Goal: Task Accomplishment & Management: Manage account settings

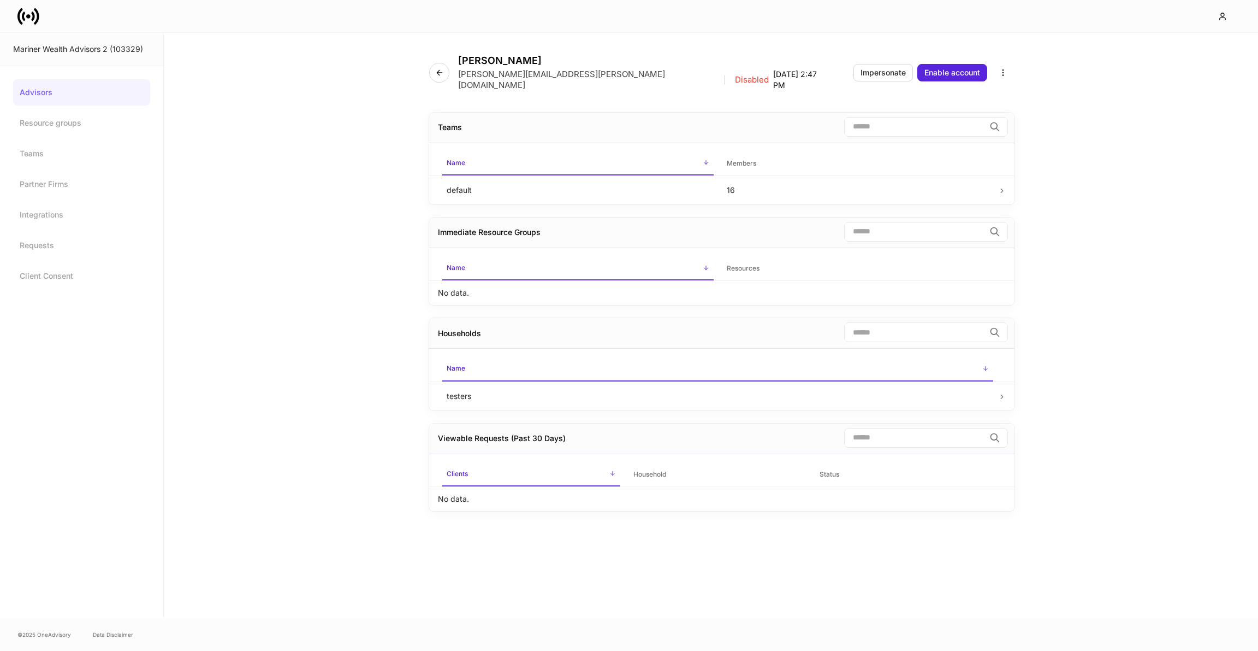
click at [39, 24] on link at bounding box center [32, 16] width 31 height 22
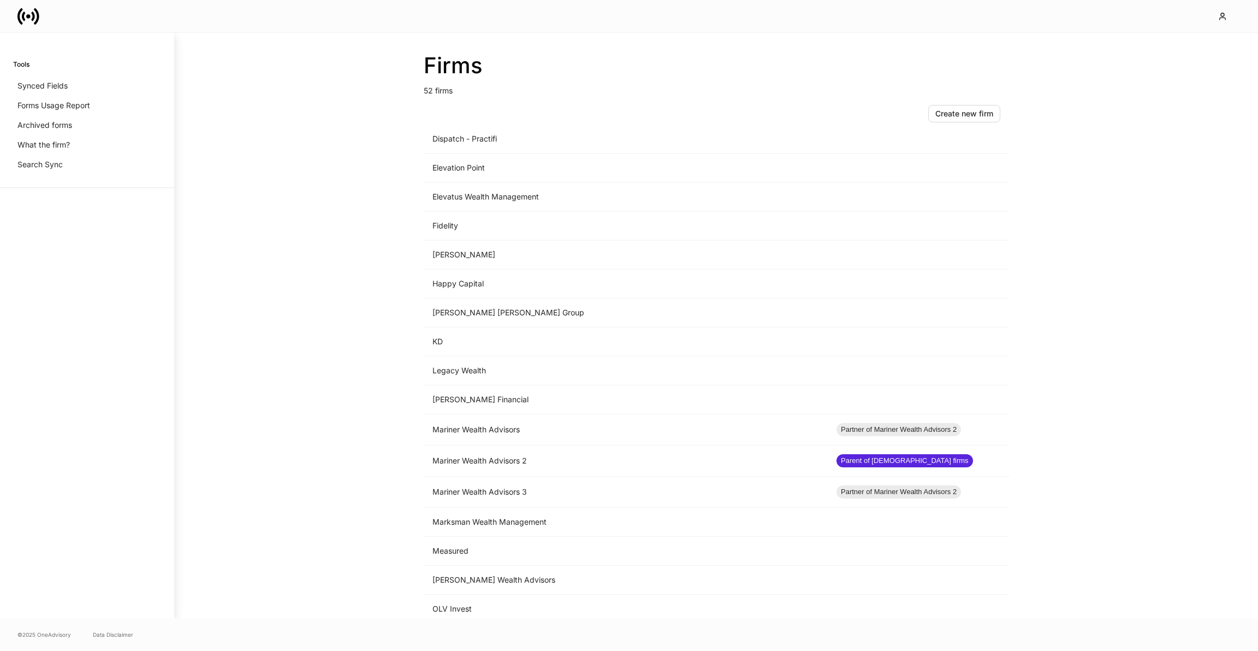
scroll to position [657, 0]
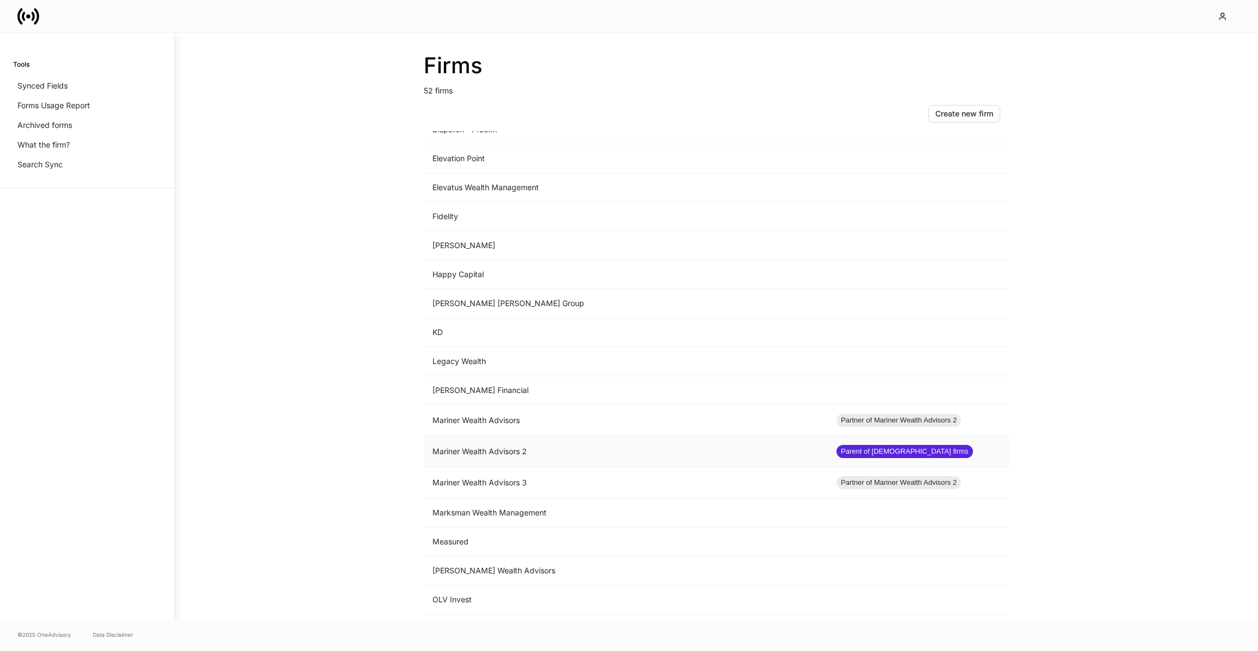
click at [495, 436] on td "Mariner Wealth Advisors 2" at bounding box center [626, 451] width 404 height 31
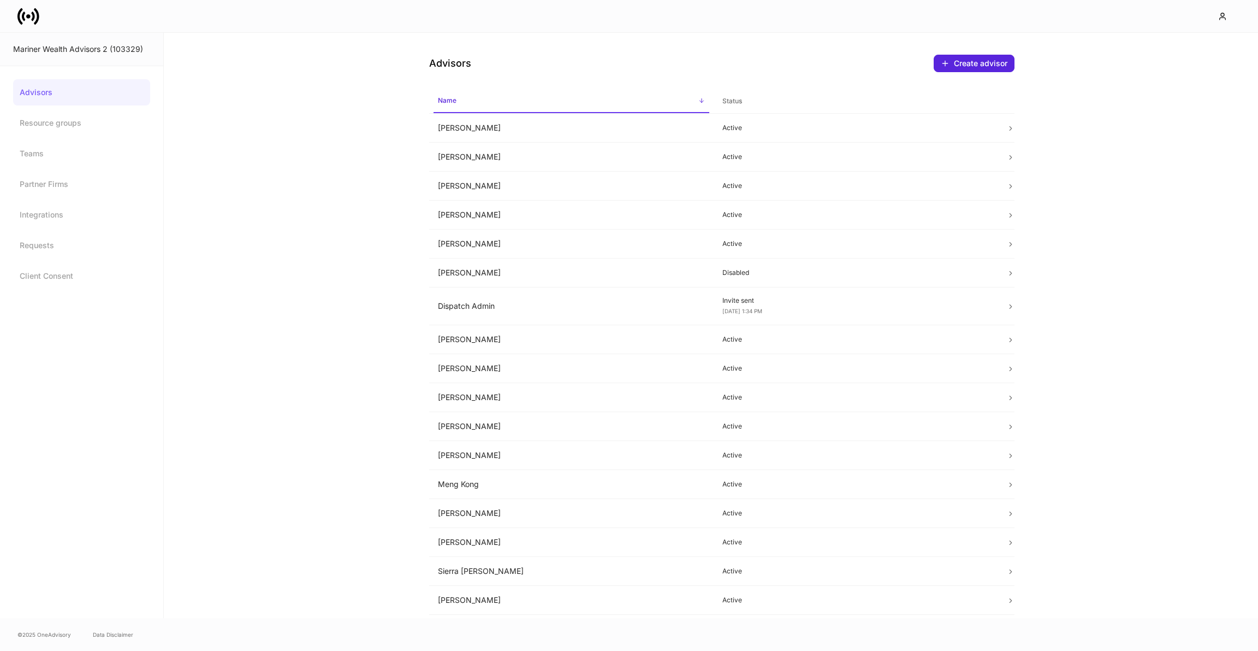
scroll to position [22, 0]
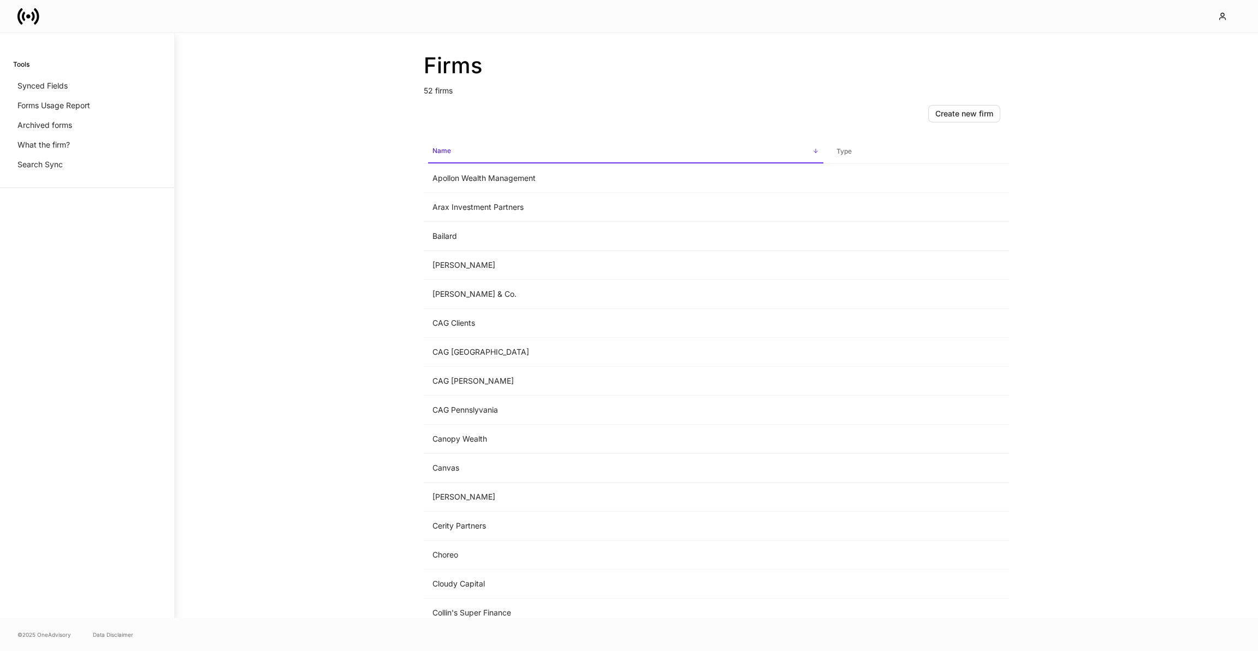
click at [31, 19] on icon at bounding box center [28, 16] width 22 height 22
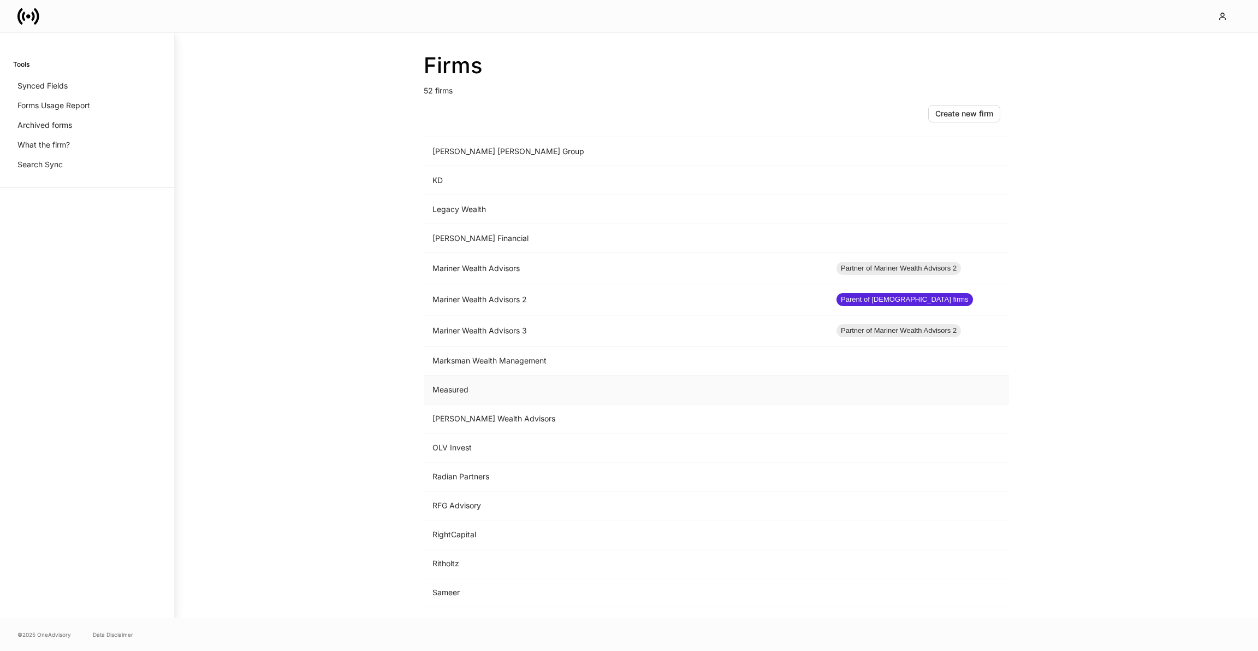
scroll to position [813, 0]
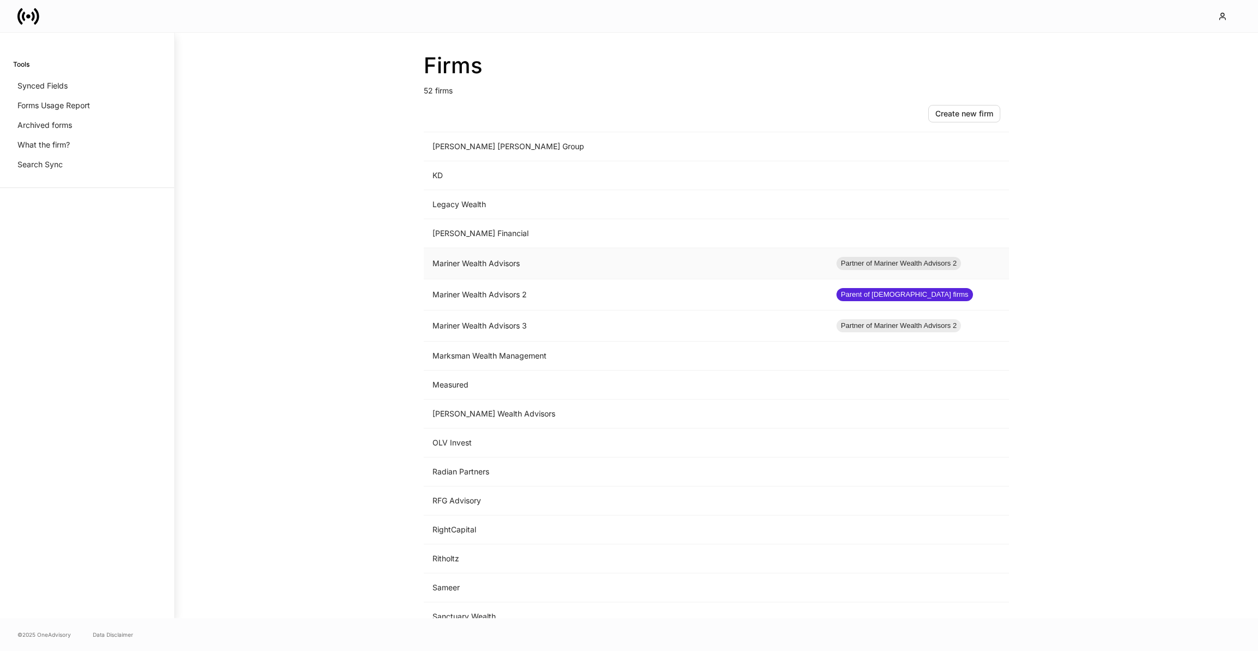
click at [475, 257] on td "Mariner Wealth Advisors" at bounding box center [626, 263] width 404 height 31
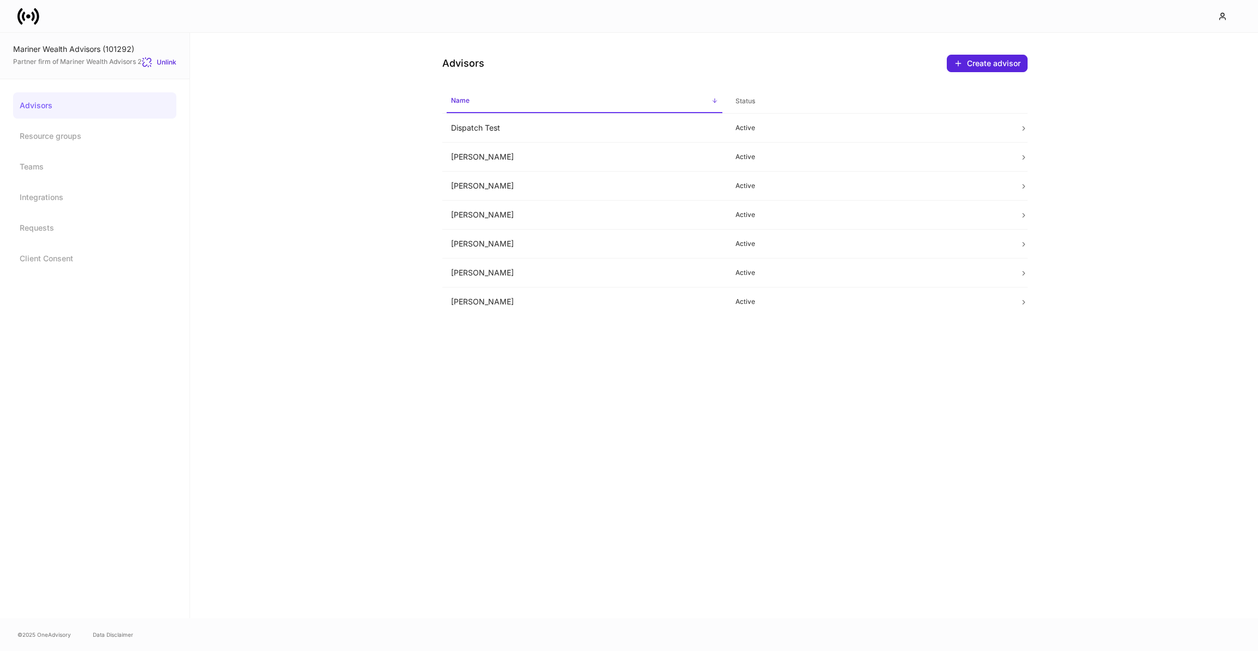
click at [139, 102] on link "Advisors" at bounding box center [94, 105] width 163 height 26
click at [483, 191] on td "[PERSON_NAME]" at bounding box center [584, 186] width 285 height 29
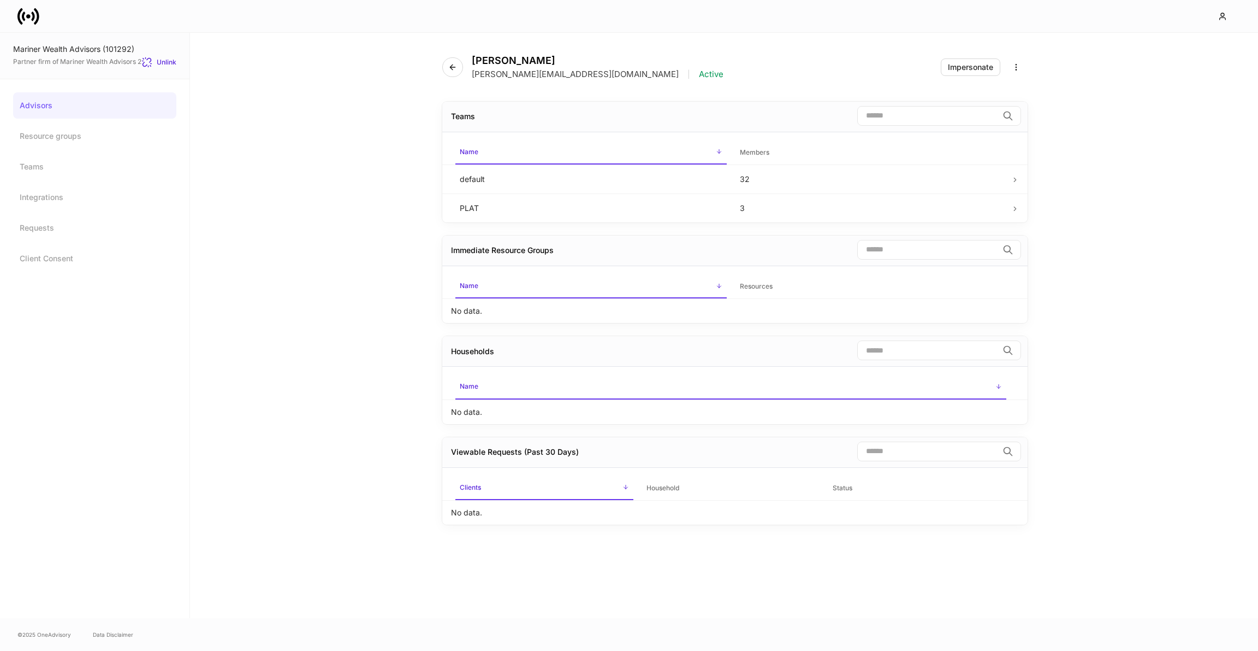
click at [958, 78] on div "[PERSON_NAME] [PERSON_NAME][EMAIL_ADDRESS][DOMAIN_NAME] | Active Impersonate" at bounding box center [735, 61] width 586 height 56
click at [958, 74] on button "Impersonate" at bounding box center [971, 66] width 60 height 17
click at [32, 23] on icon at bounding box center [28, 16] width 22 height 22
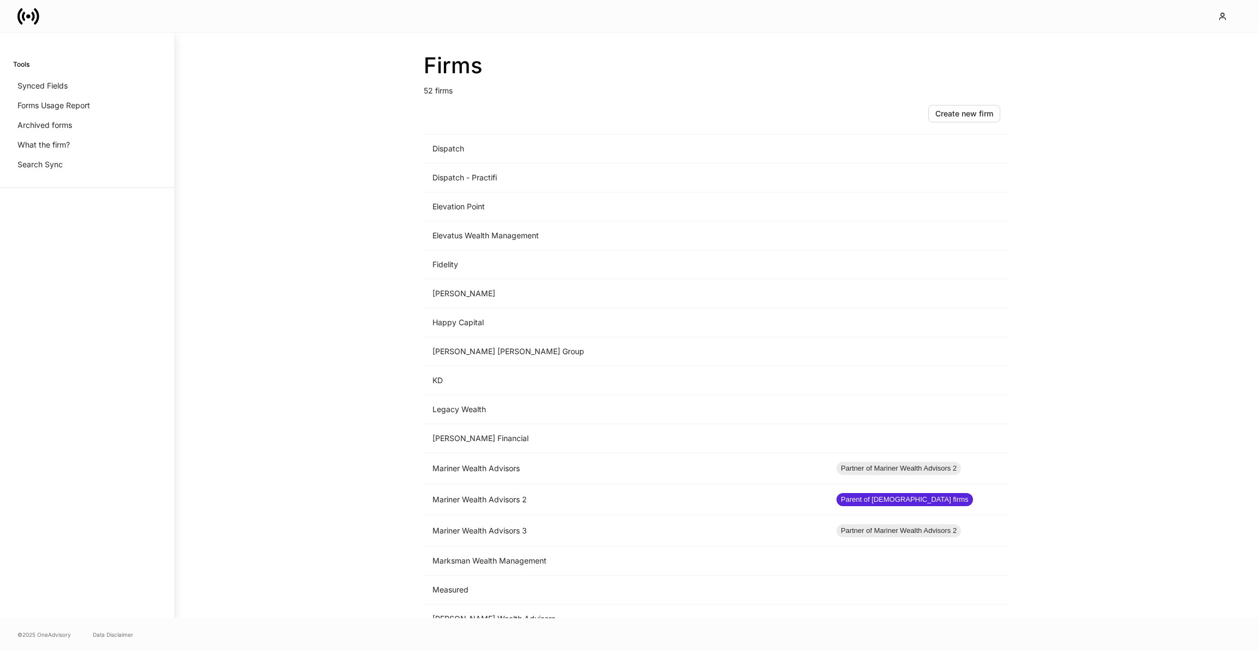
scroll to position [651, 0]
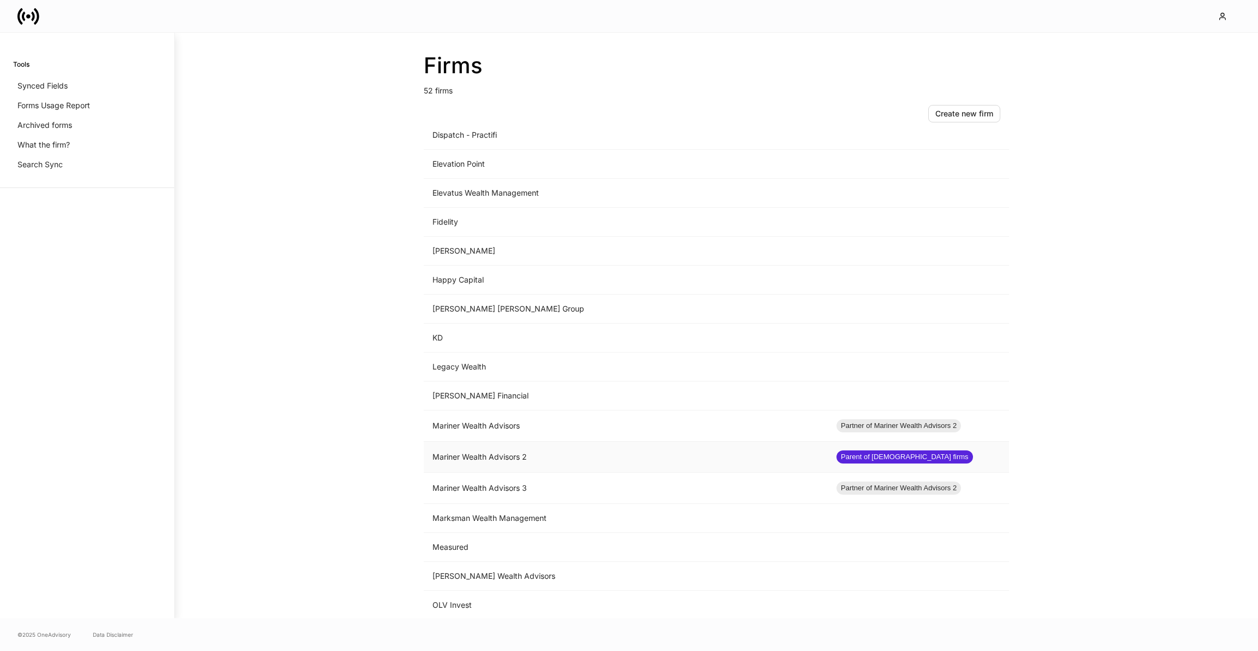
click at [532, 448] on td "Mariner Wealth Advisors 2" at bounding box center [626, 456] width 404 height 31
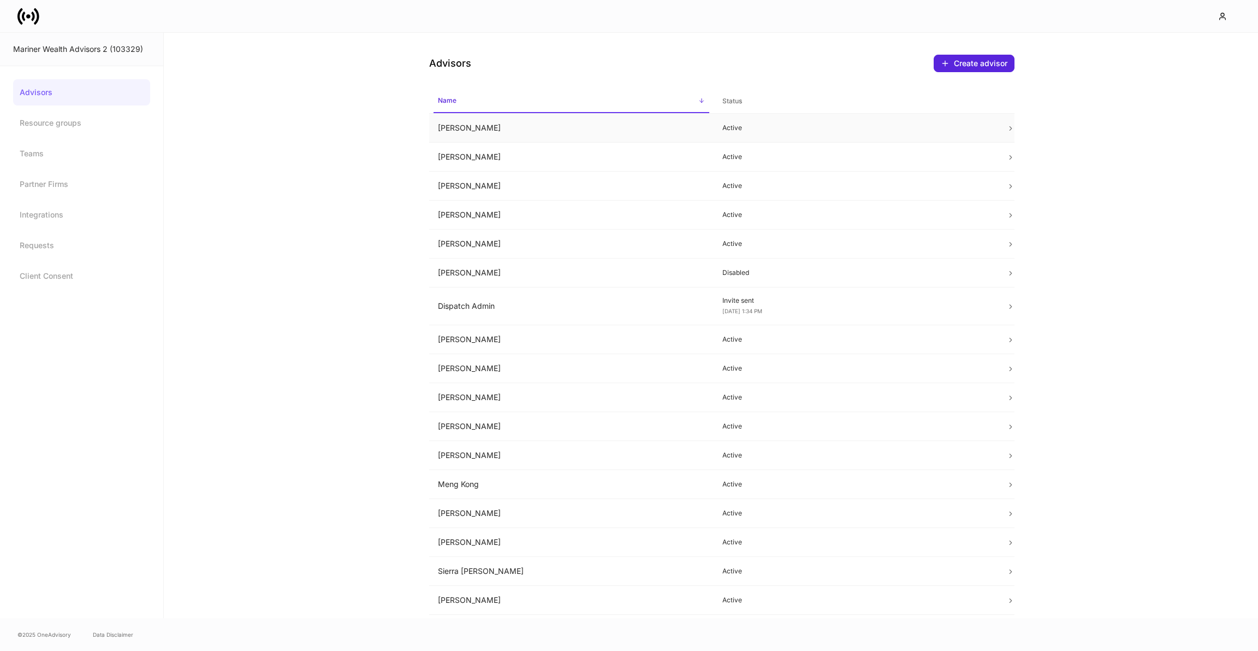
click at [507, 137] on td "[PERSON_NAME]" at bounding box center [571, 128] width 285 height 29
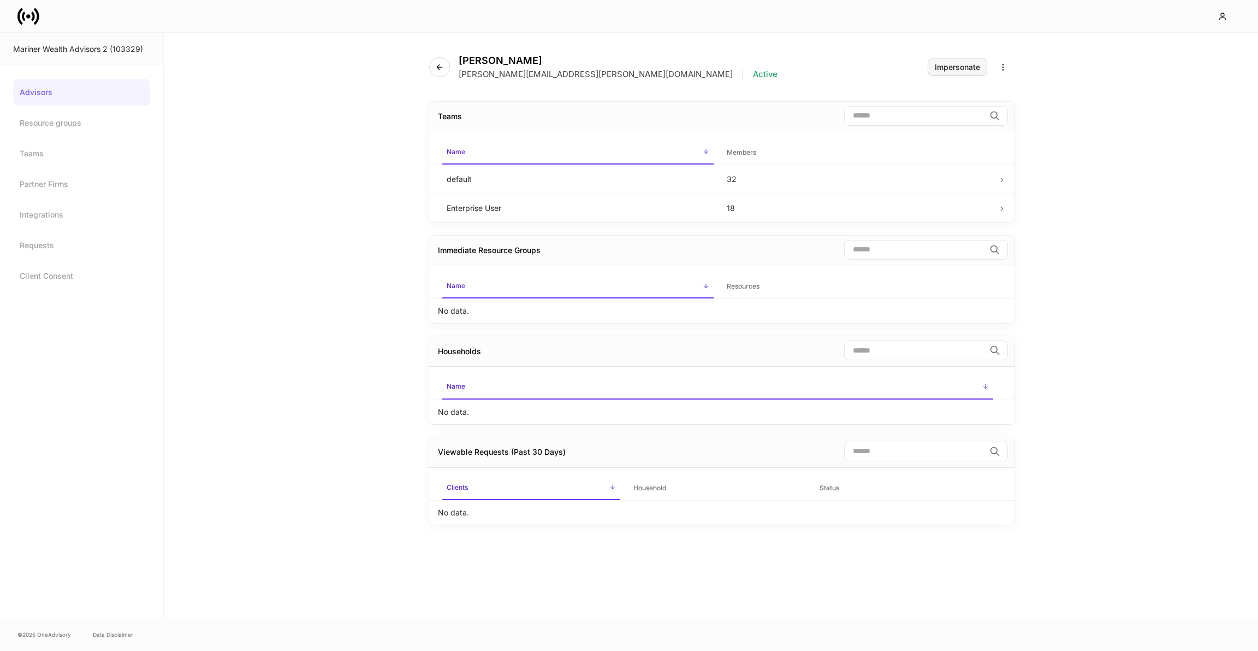
click at [946, 58] on button "Impersonate" at bounding box center [958, 66] width 60 height 17
click at [440, 74] on button "button" at bounding box center [439, 67] width 21 height 20
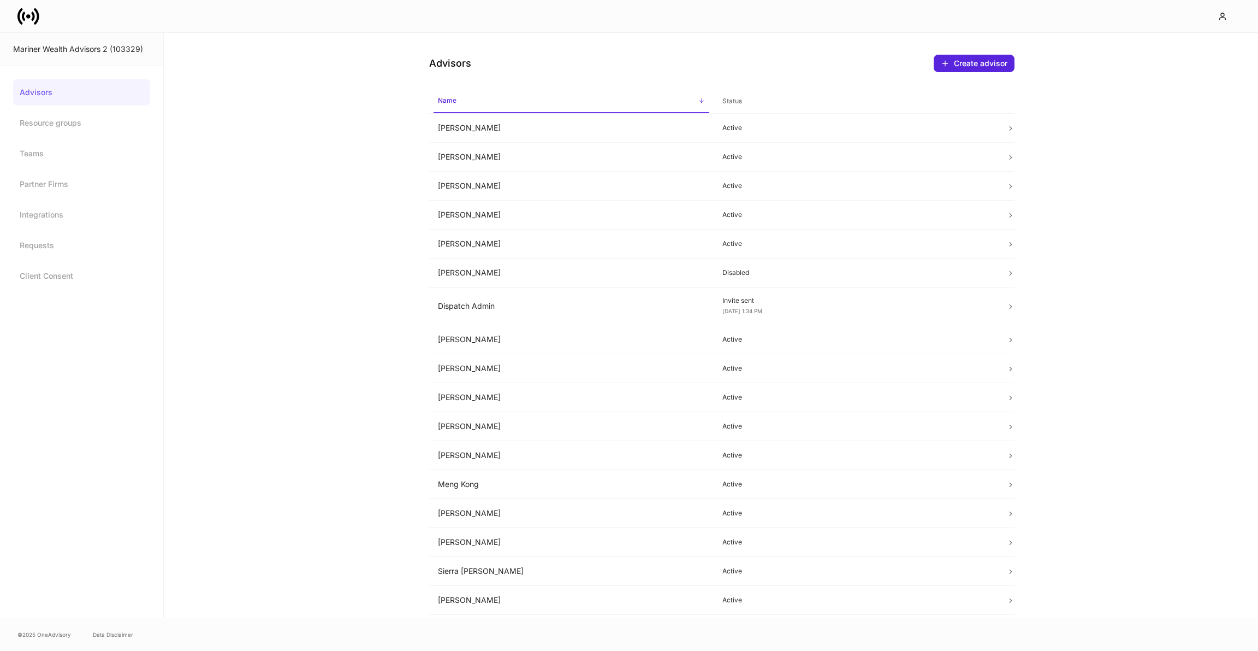
click at [21, 23] on icon at bounding box center [19, 16] width 5 height 16
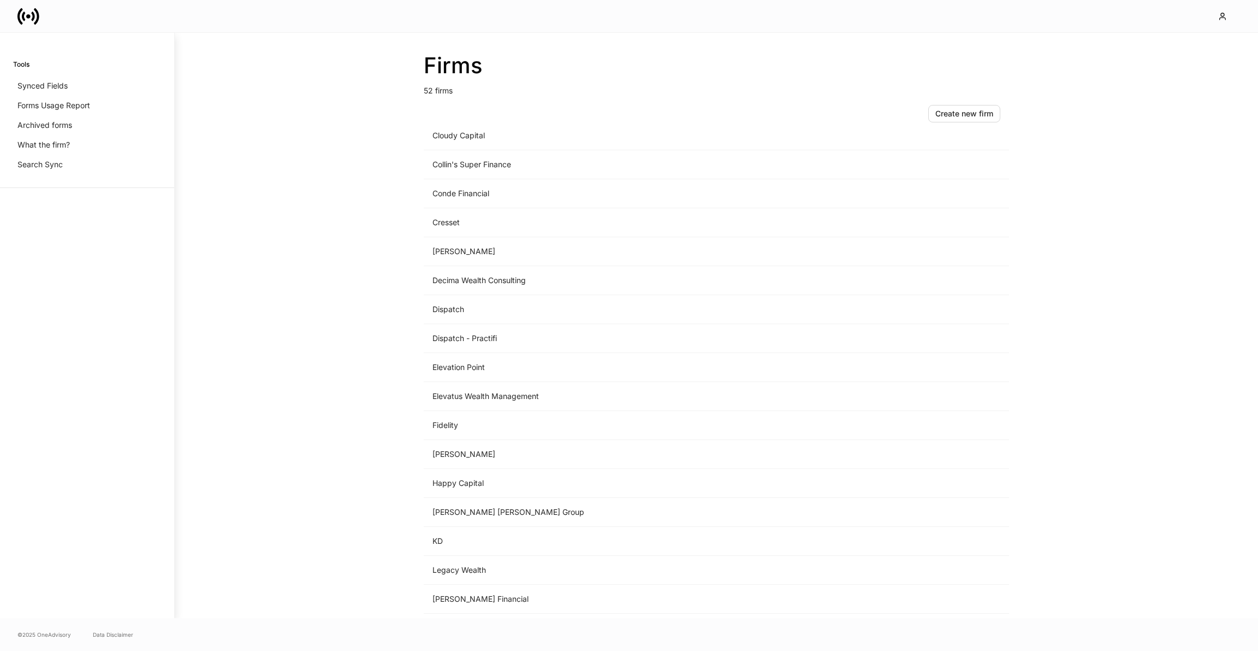
scroll to position [748, 0]
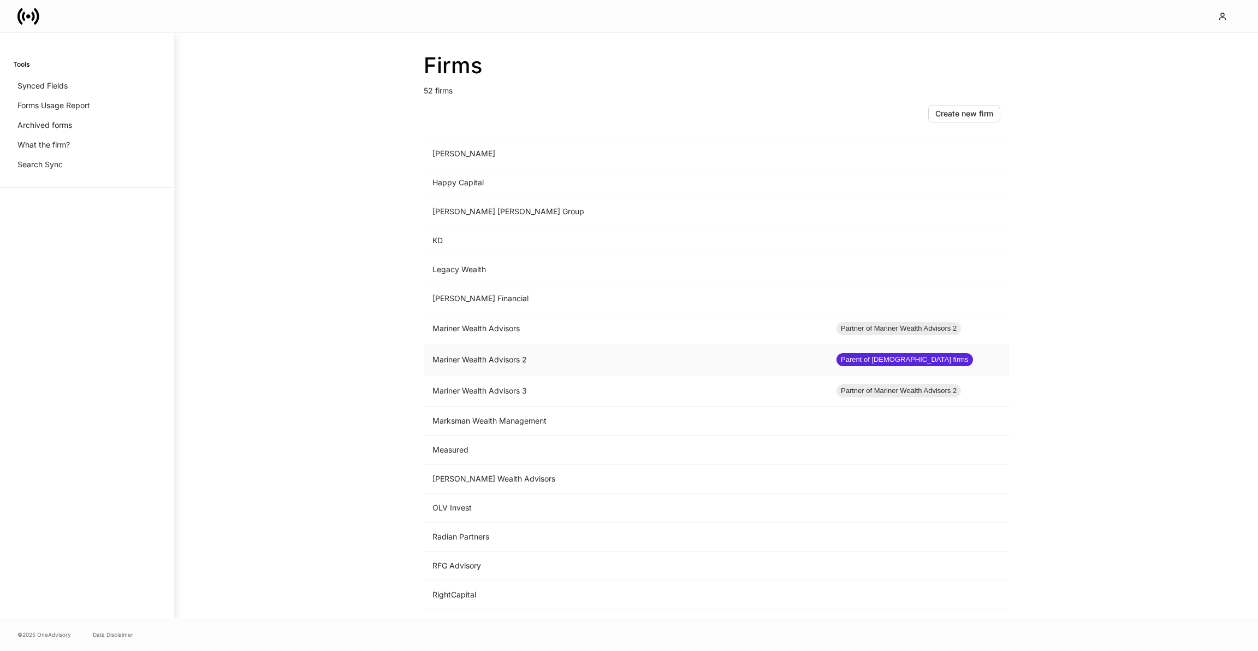
click at [519, 351] on td "Mariner Wealth Advisors 2" at bounding box center [626, 359] width 404 height 31
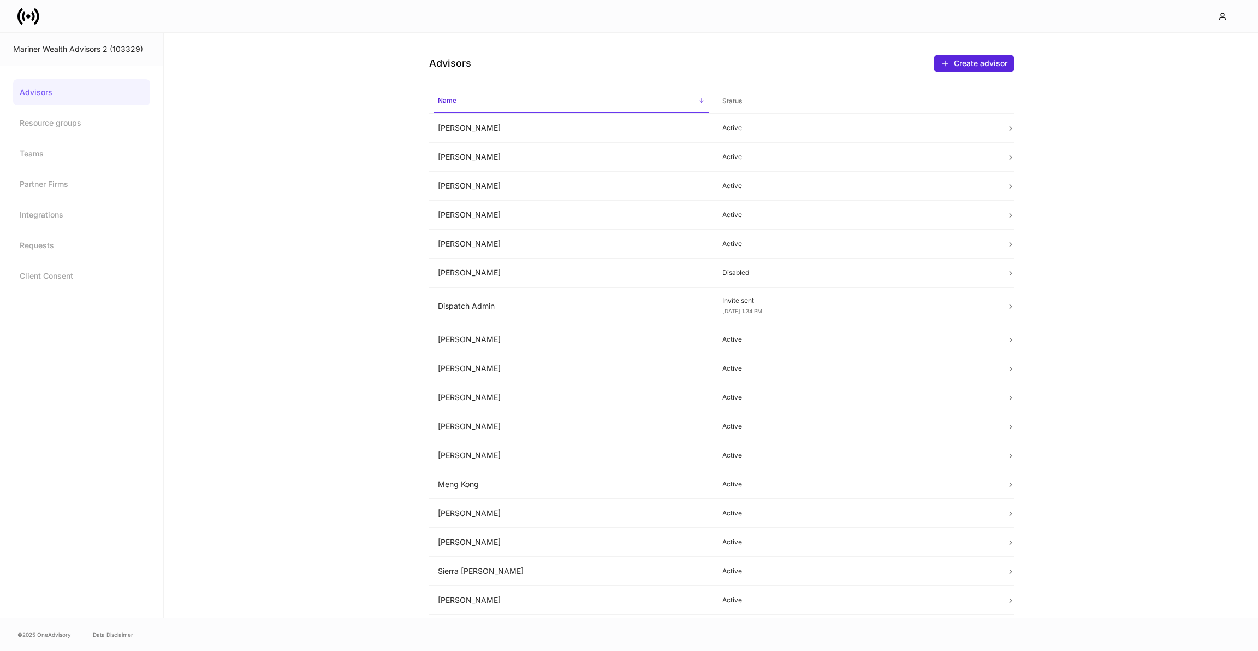
click at [82, 86] on link "Advisors" at bounding box center [81, 92] width 137 height 26
click at [536, 258] on td "[PERSON_NAME]" at bounding box center [571, 272] width 285 height 29
click at [498, 244] on td "[PERSON_NAME]" at bounding box center [571, 243] width 285 height 29
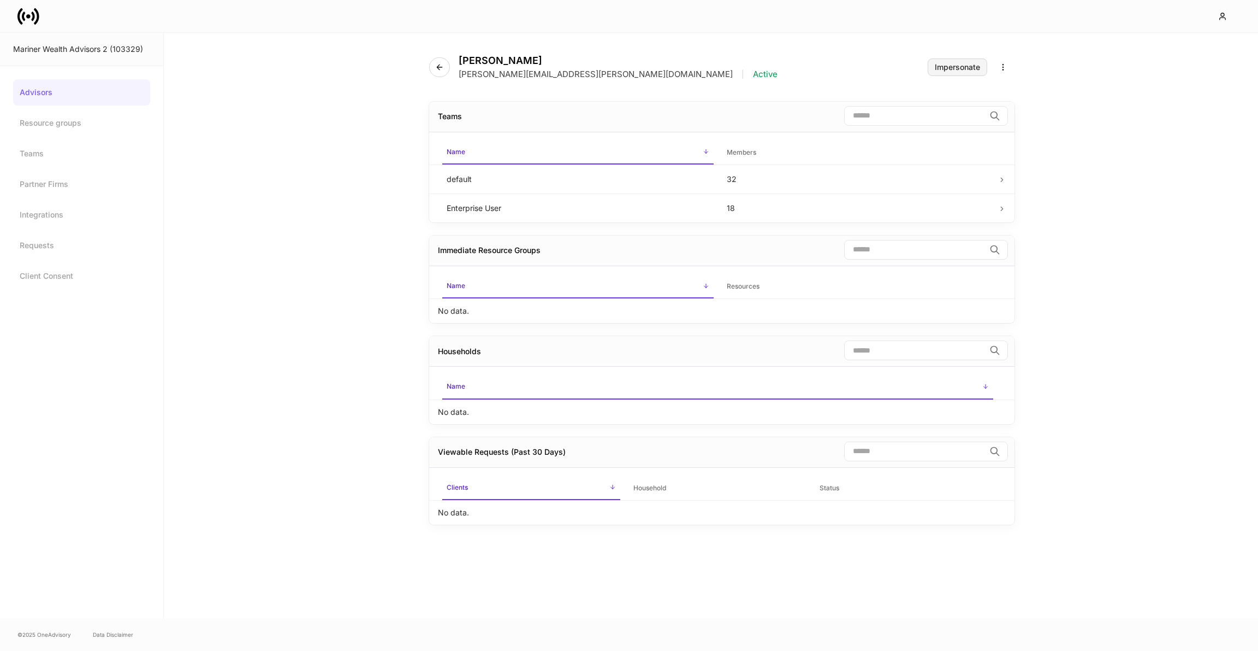
click at [942, 62] on button "Impersonate" at bounding box center [958, 66] width 60 height 17
click at [430, 68] on button "button" at bounding box center [439, 67] width 21 height 20
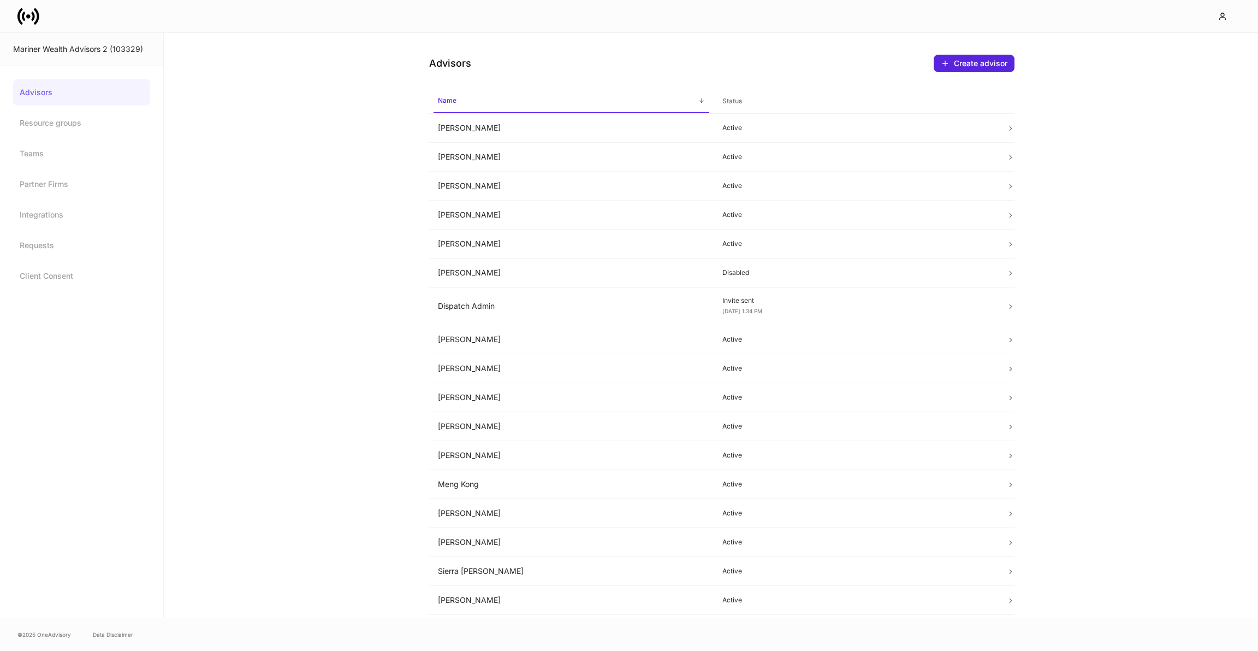
click at [29, 7] on icon at bounding box center [28, 16] width 22 height 22
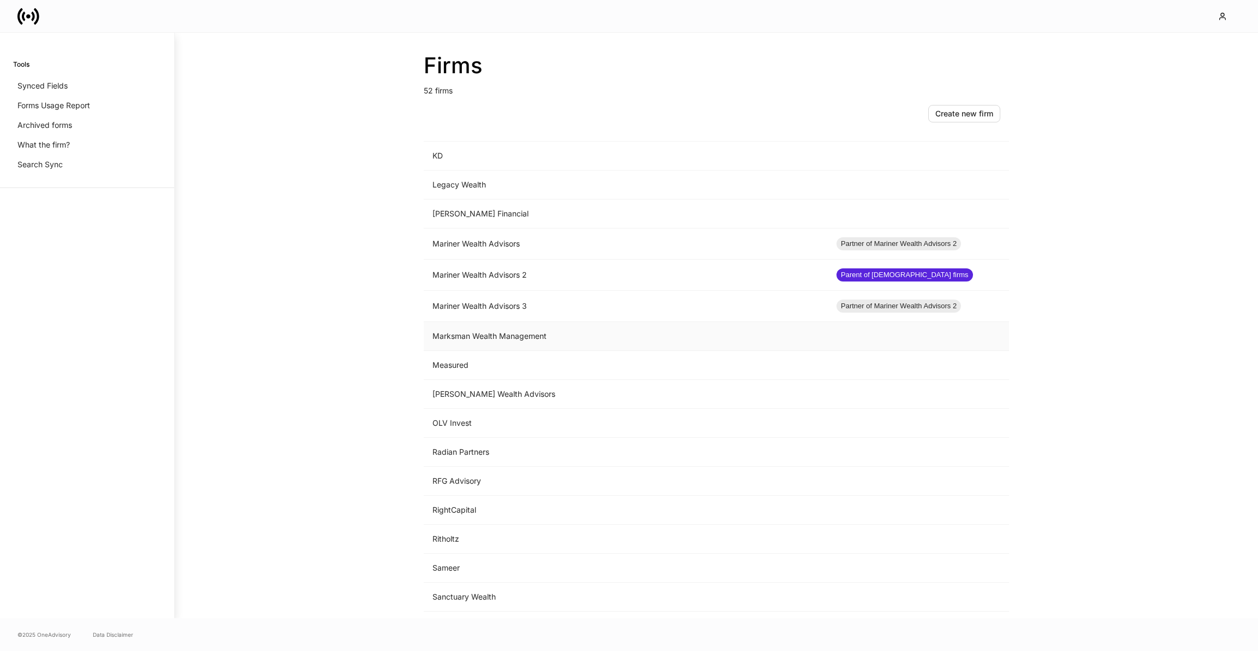
scroll to position [840, 0]
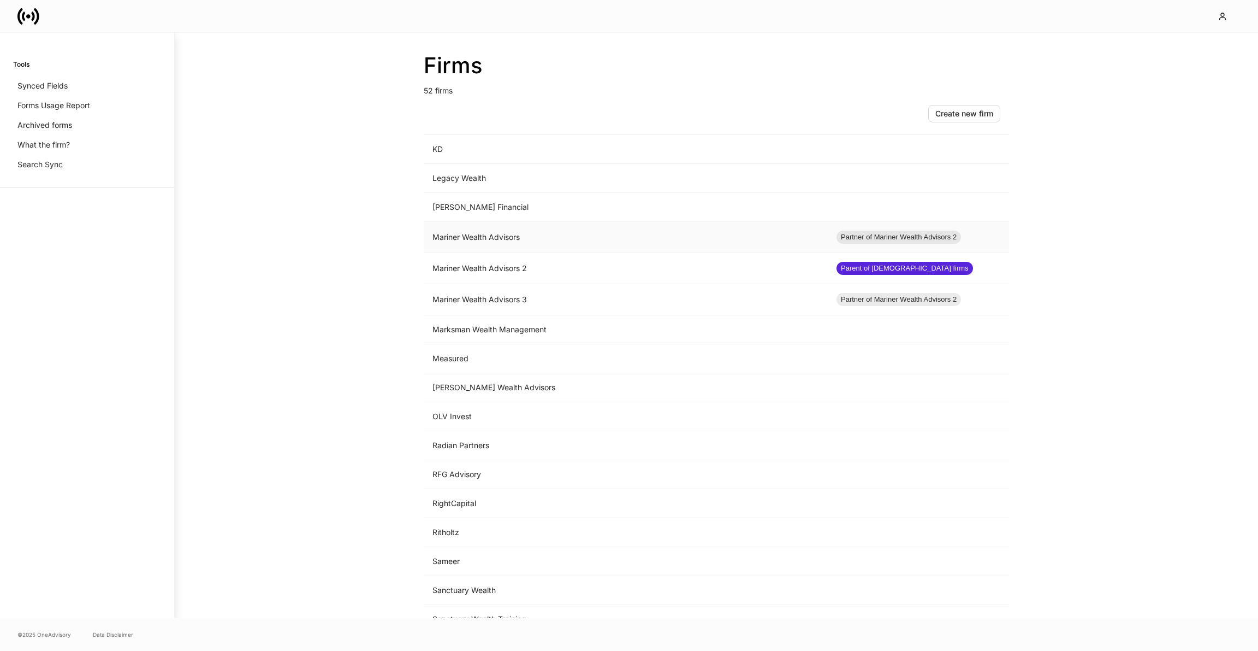
click at [537, 240] on td "Mariner Wealth Advisors" at bounding box center [626, 237] width 404 height 31
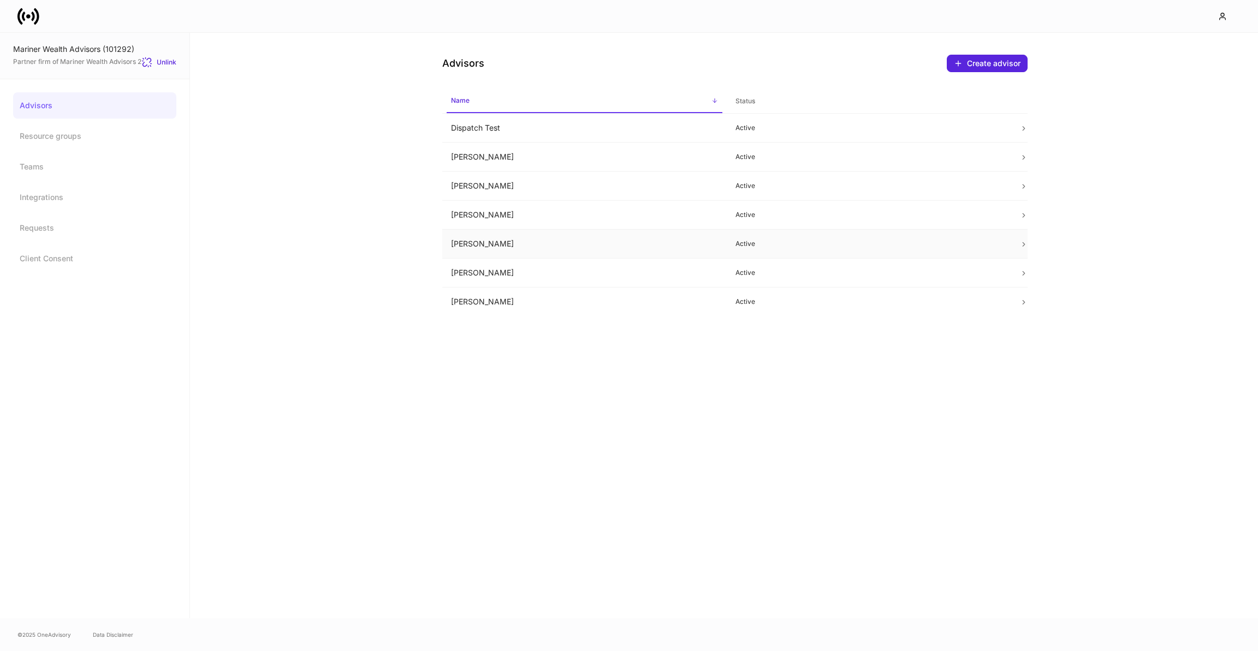
click at [477, 243] on td "[PERSON_NAME]" at bounding box center [584, 243] width 285 height 29
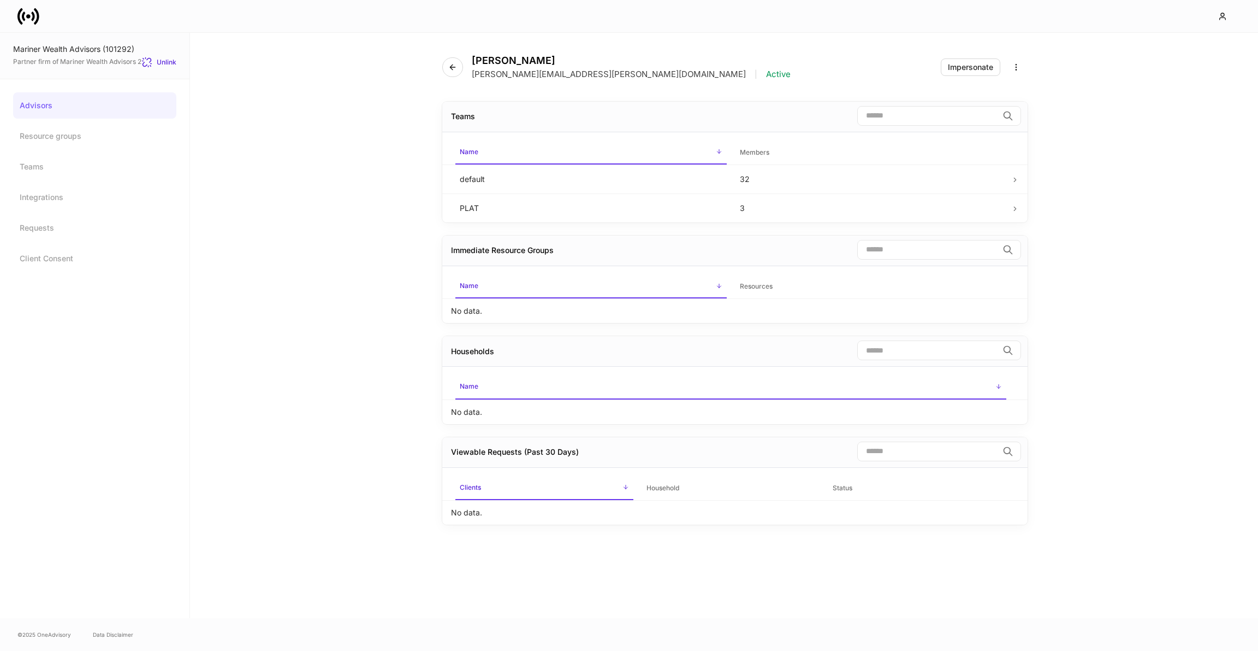
click at [970, 55] on div "[PERSON_NAME] [PERSON_NAME][EMAIL_ADDRESS][PERSON_NAME][DOMAIN_NAME] | Active I…" at bounding box center [735, 61] width 586 height 56
click at [970, 63] on div "Impersonate" at bounding box center [970, 67] width 45 height 8
